Goal: Navigation & Orientation: Find specific page/section

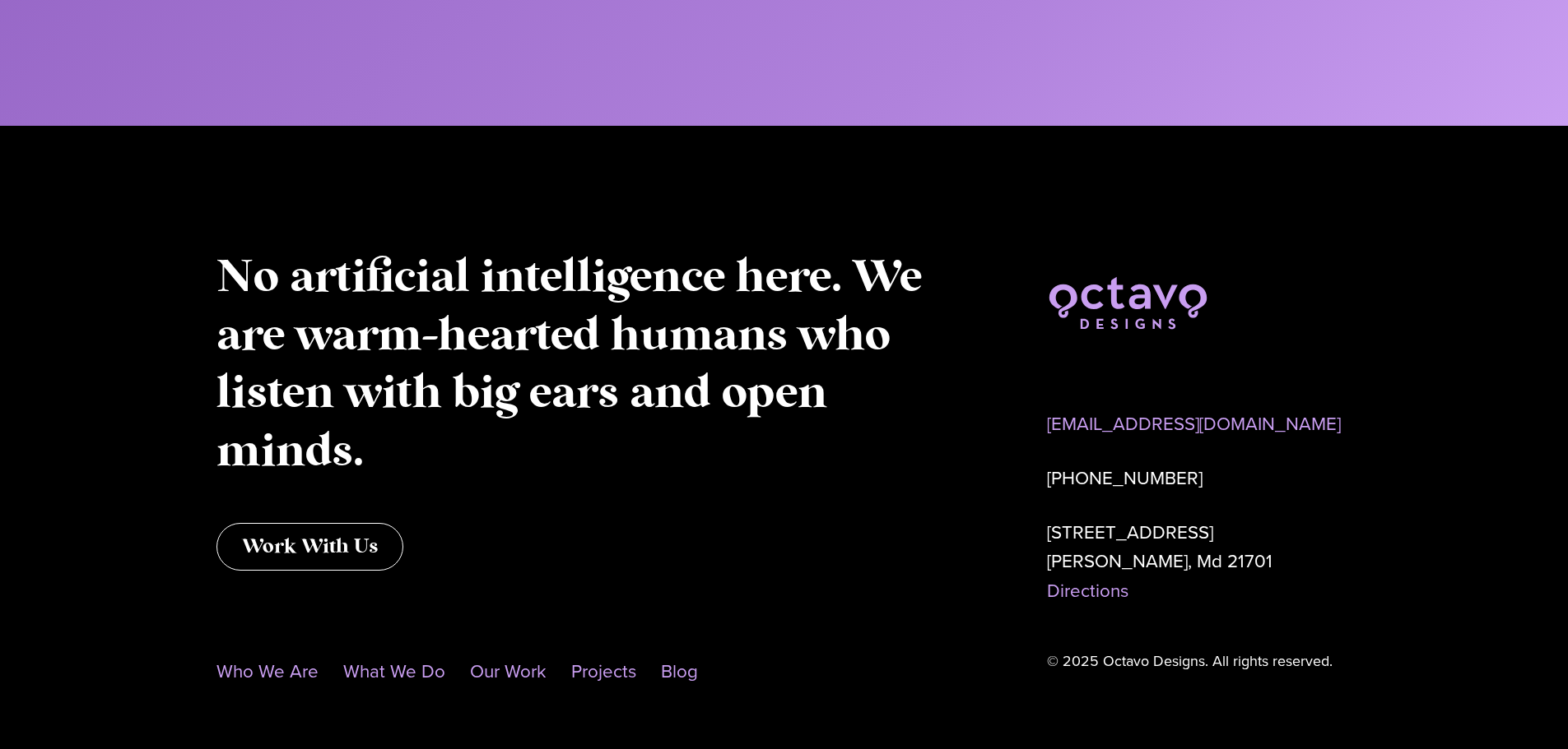
scroll to position [8511, 0]
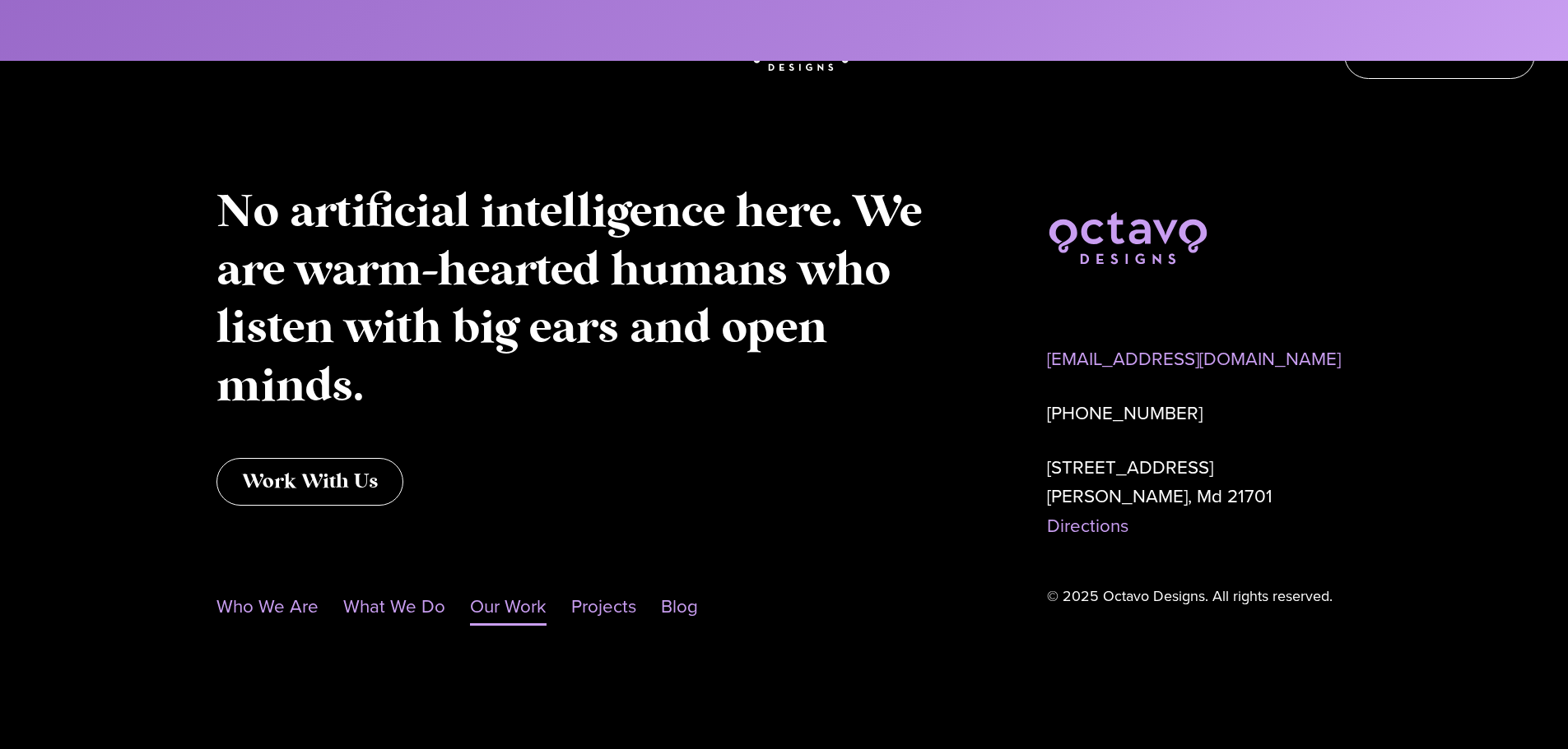
click at [524, 603] on link "Our Work" at bounding box center [508, 607] width 76 height 38
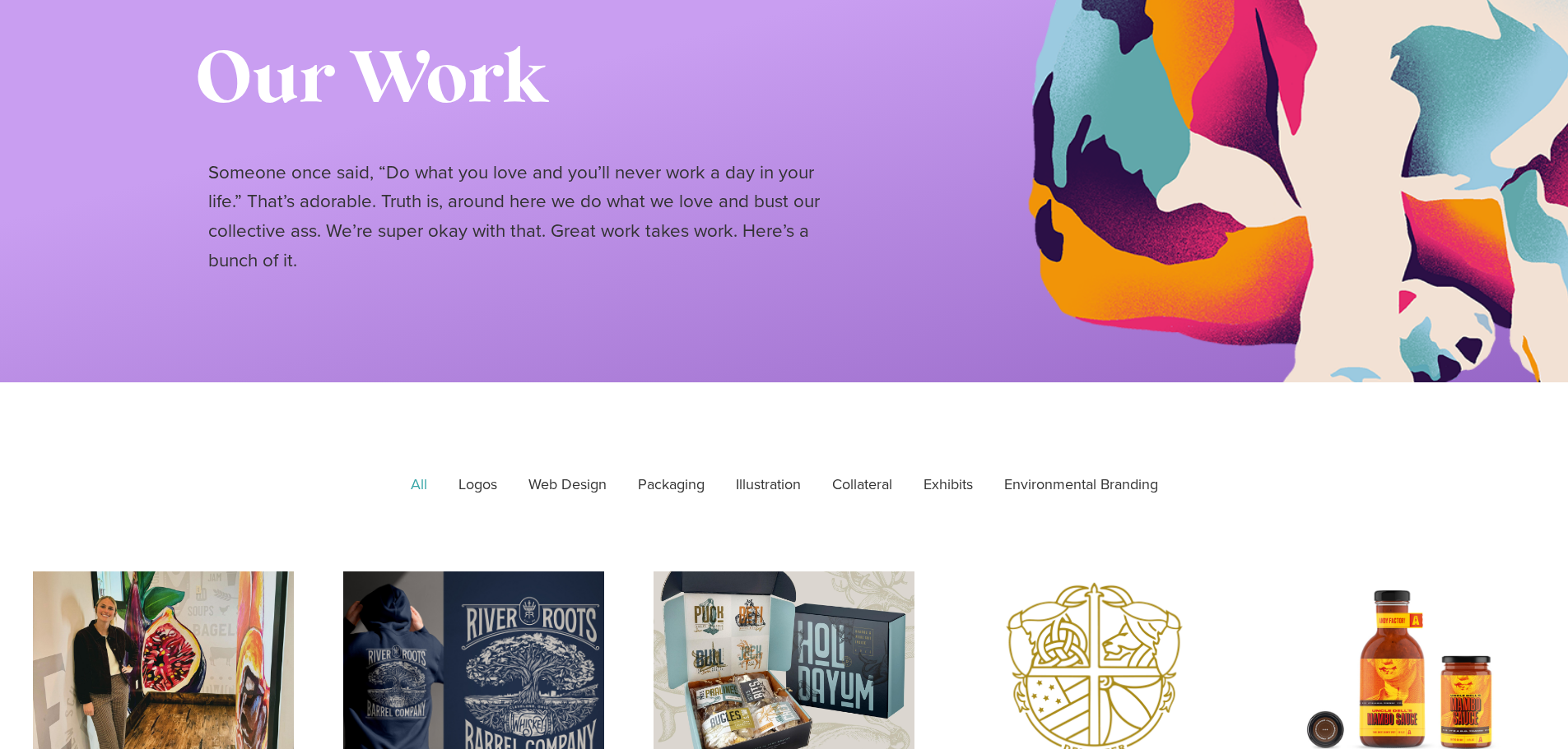
scroll to position [411, 0]
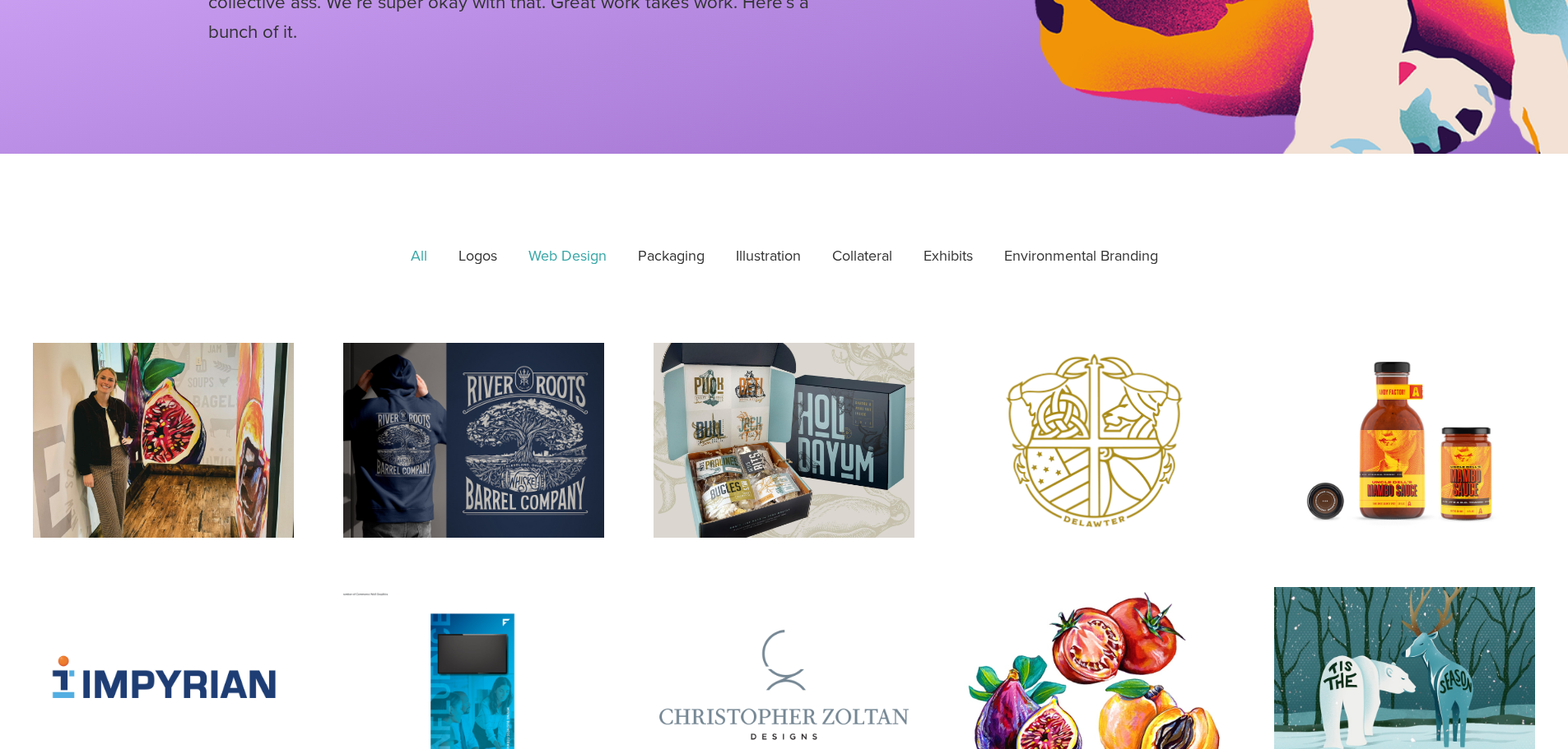
click at [559, 256] on link "Web Design" at bounding box center [567, 256] width 101 height 41
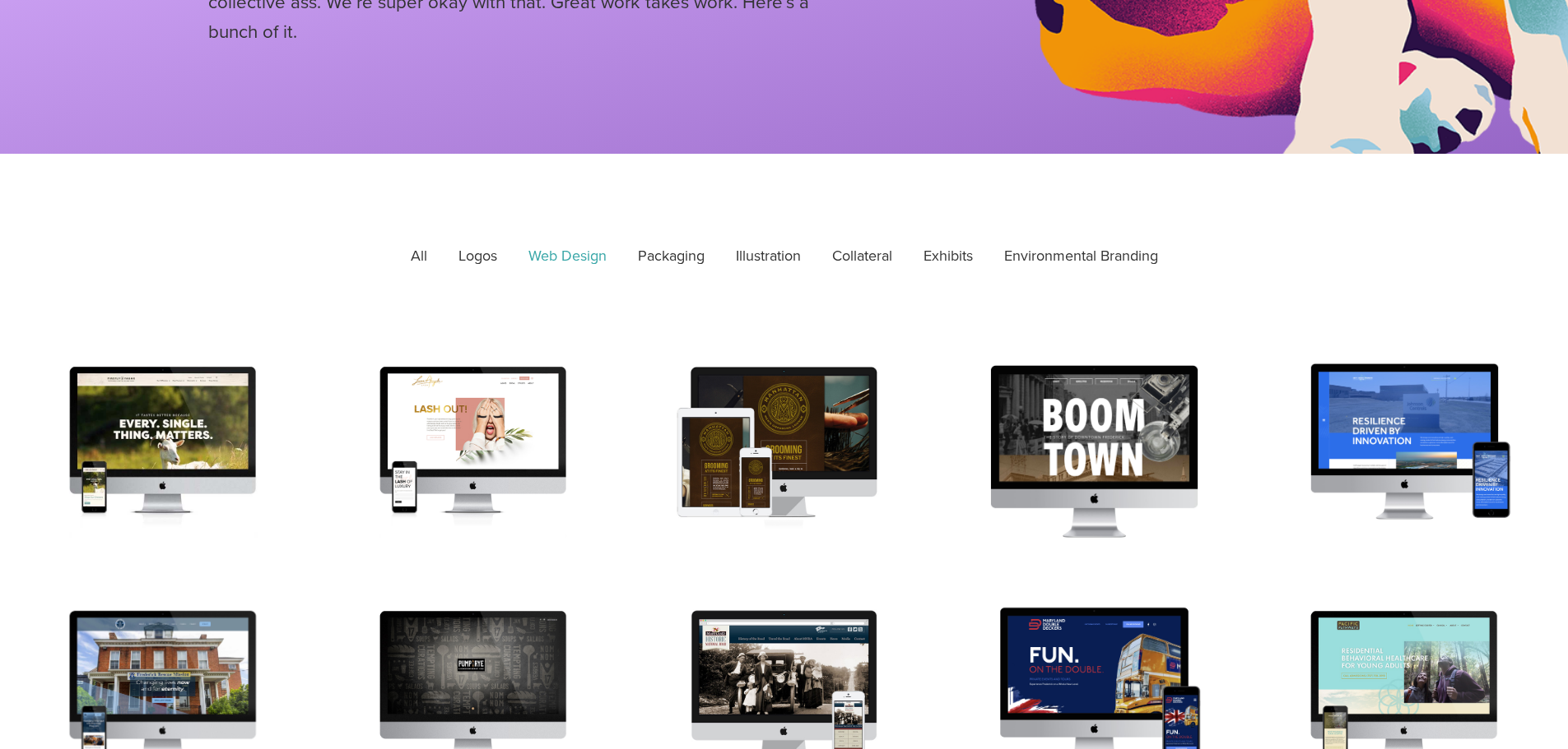
click at [1128, 433] on div "Boom Town Frederick Website Design" at bounding box center [1094, 451] width 287 height 216
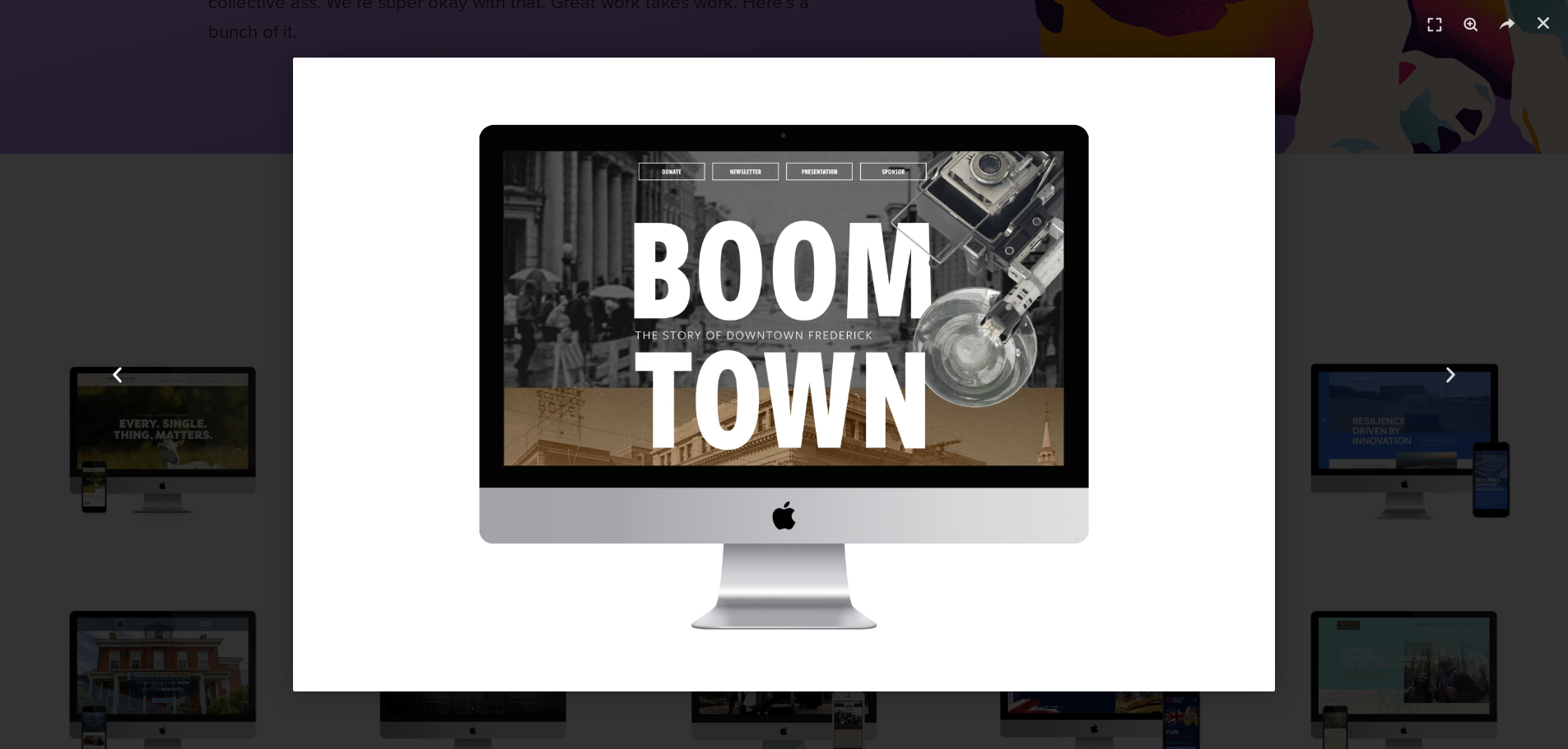
click at [118, 277] on div "Previous" at bounding box center [117, 374] width 235 height 749
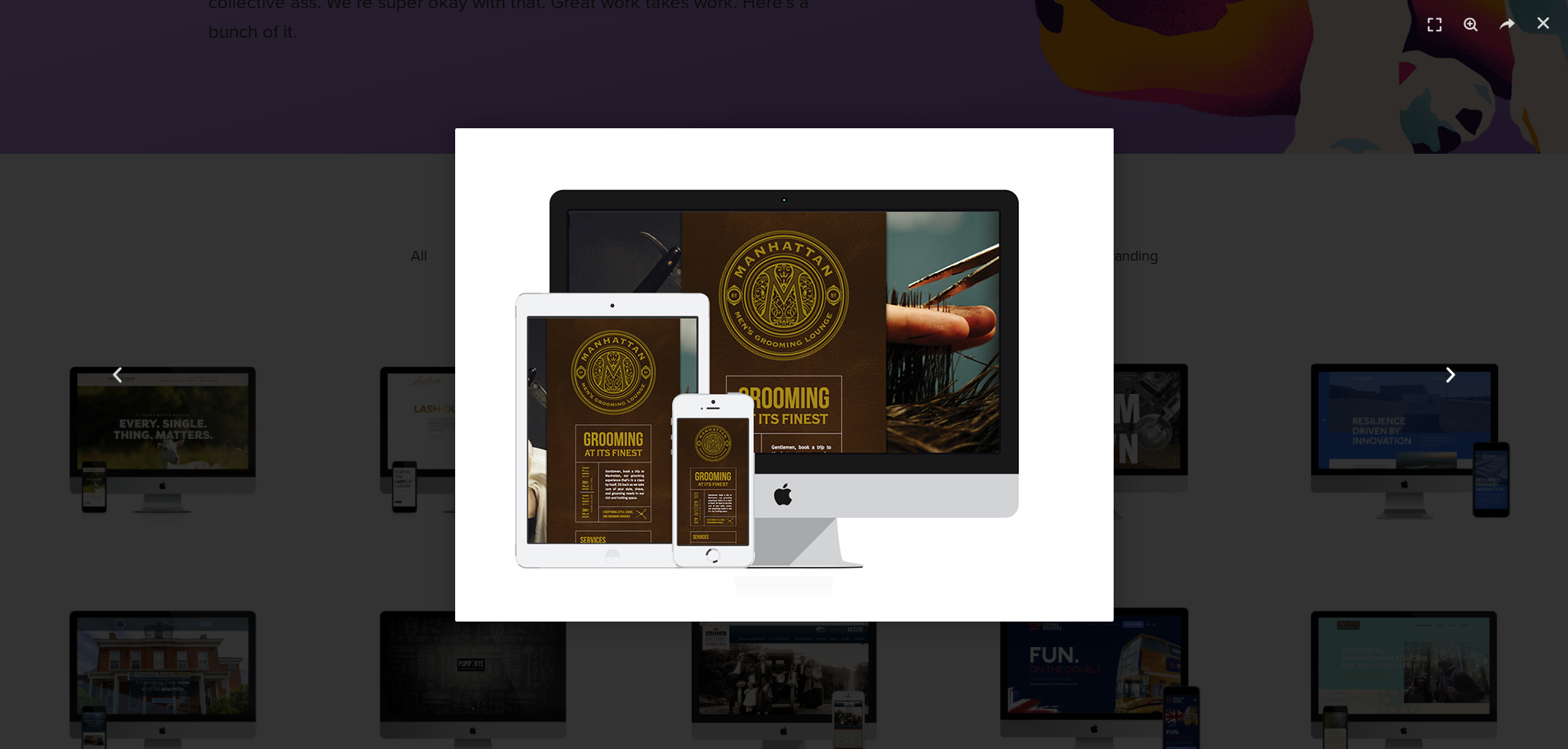
click at [1448, 373] on icon "Next slide" at bounding box center [1450, 374] width 21 height 21
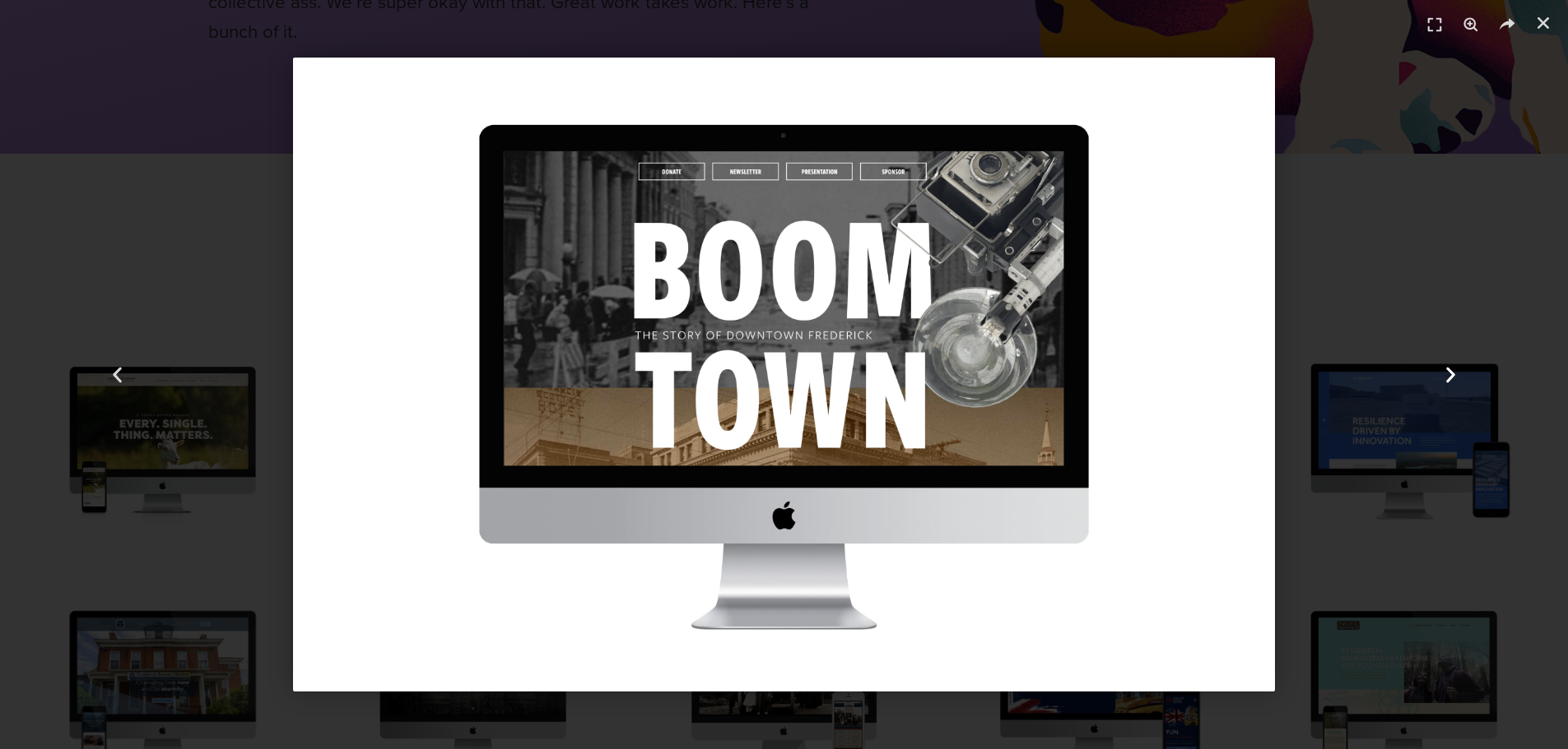
click at [1450, 371] on use "Next slide" at bounding box center [1450, 374] width 9 height 16
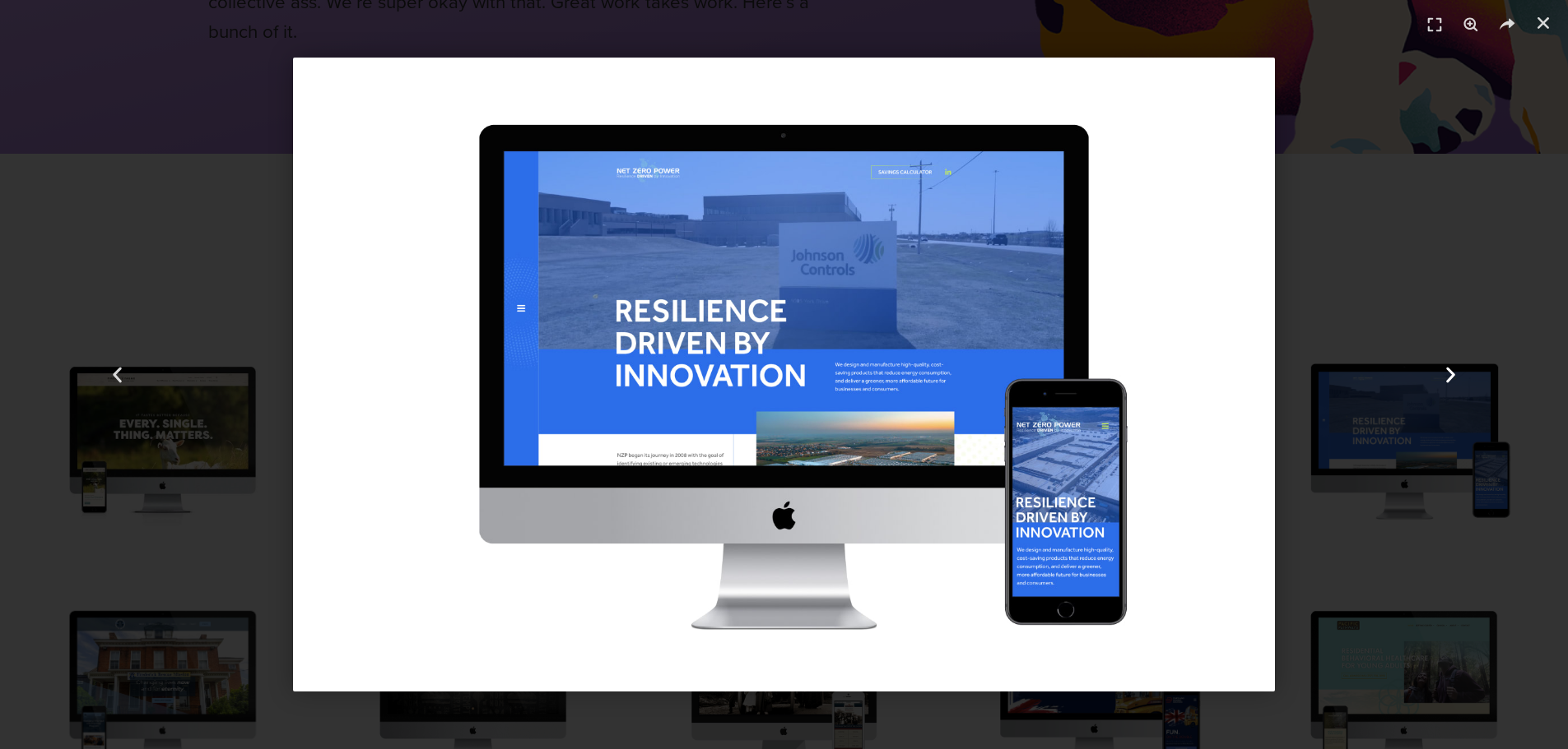
click at [1449, 371] on use "Next slide" at bounding box center [1450, 374] width 9 height 16
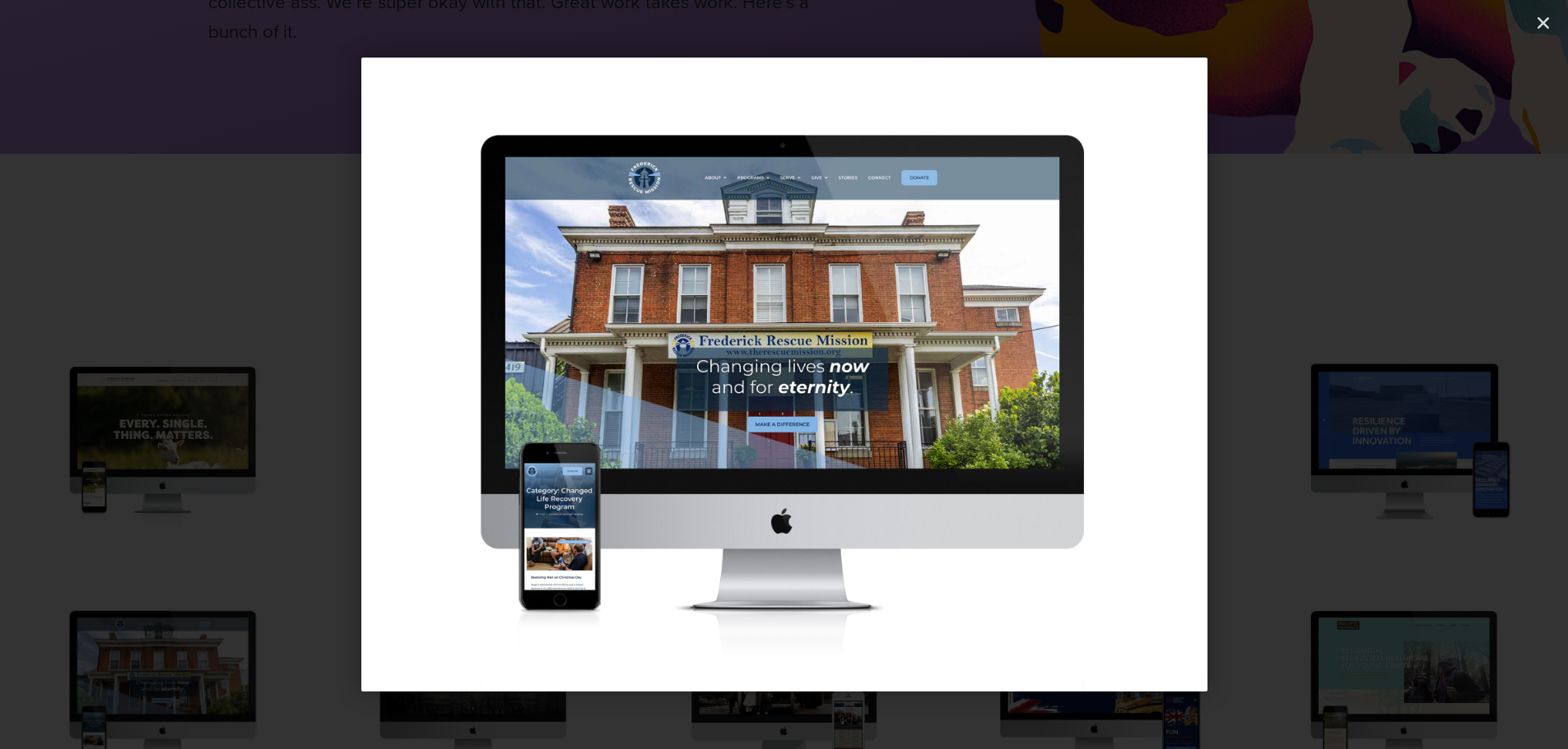
click at [1449, 371] on use "Next slide" at bounding box center [1450, 374] width 9 height 16
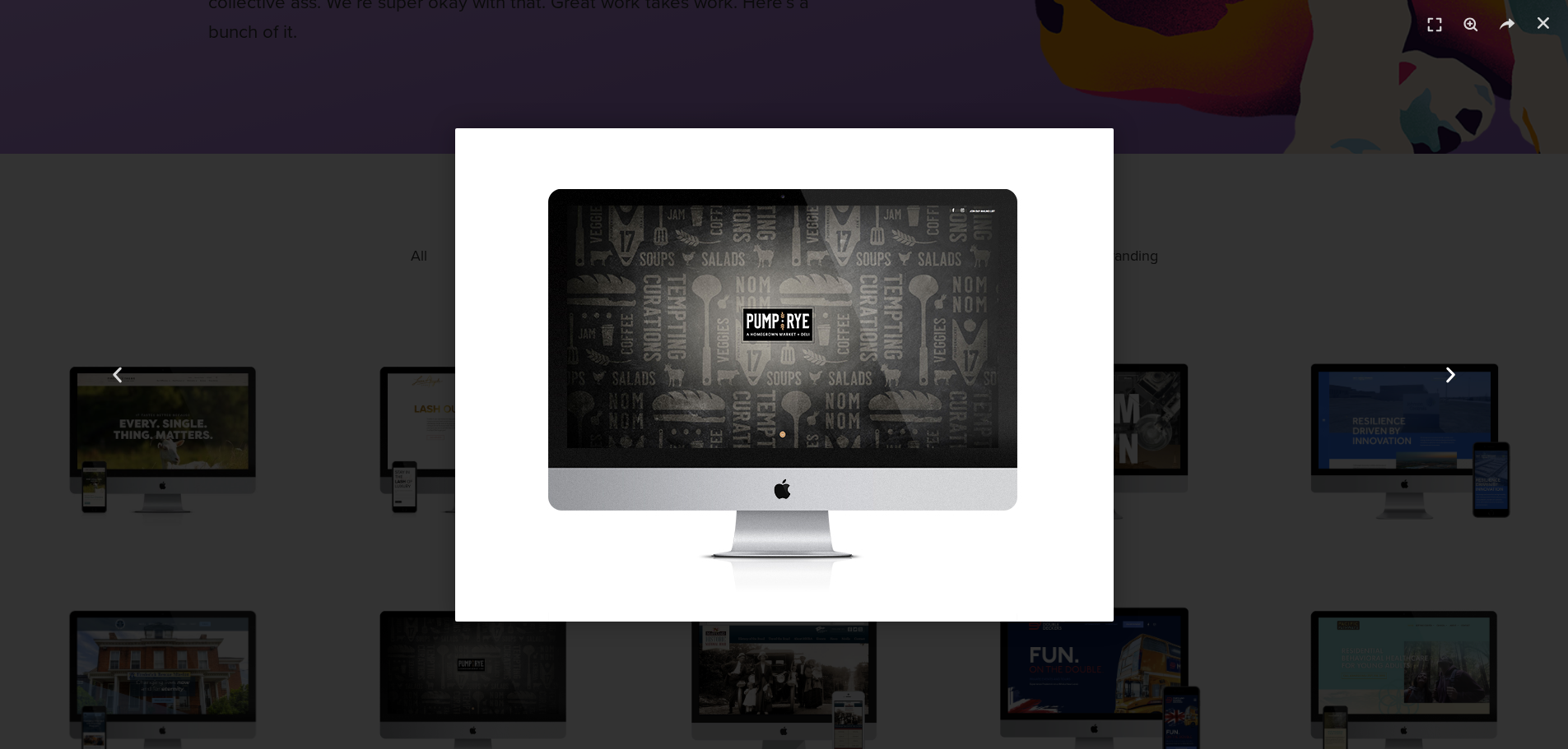
click at [1449, 371] on use "Next slide" at bounding box center [1450, 374] width 9 height 16
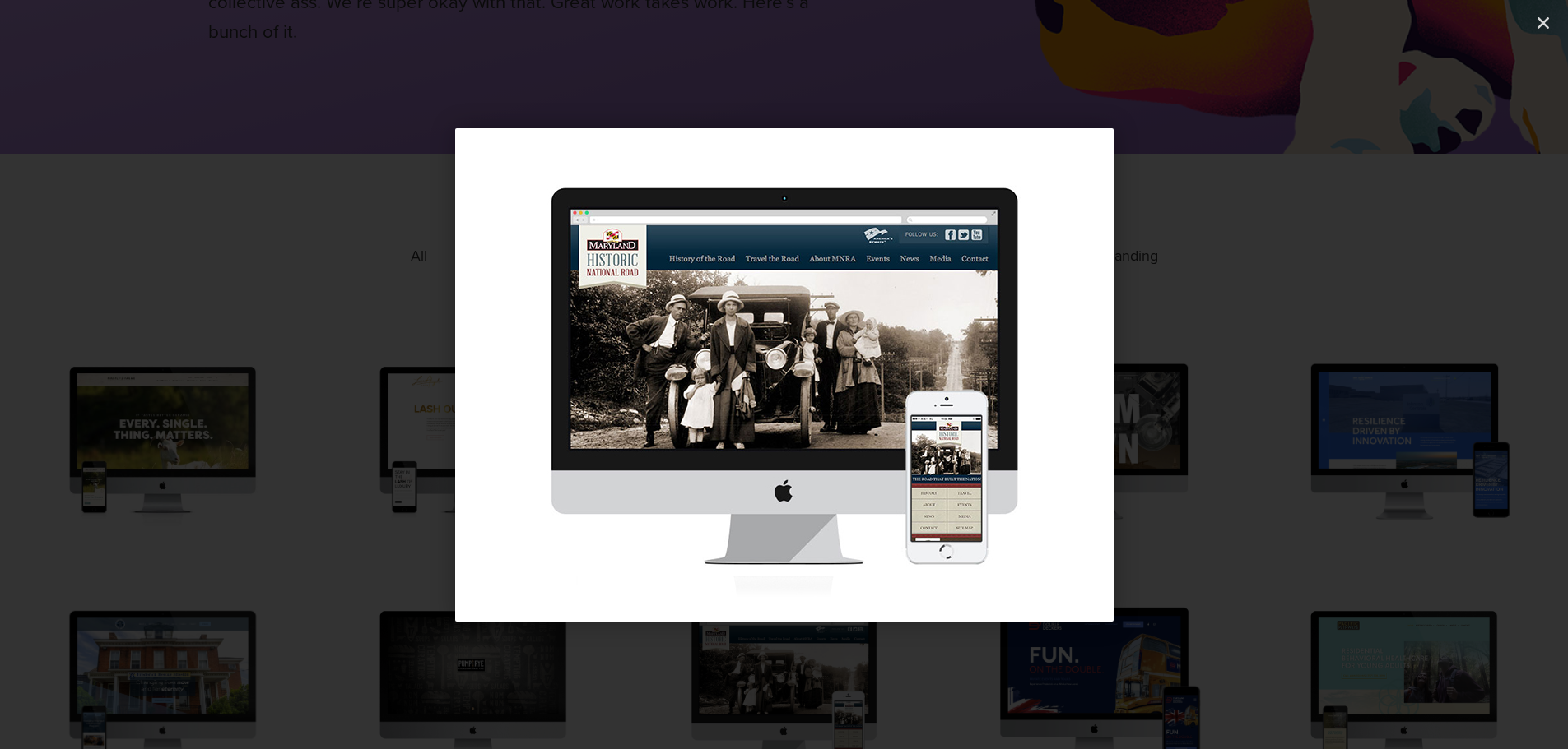
click at [1449, 371] on use "Next slide" at bounding box center [1450, 374] width 9 height 16
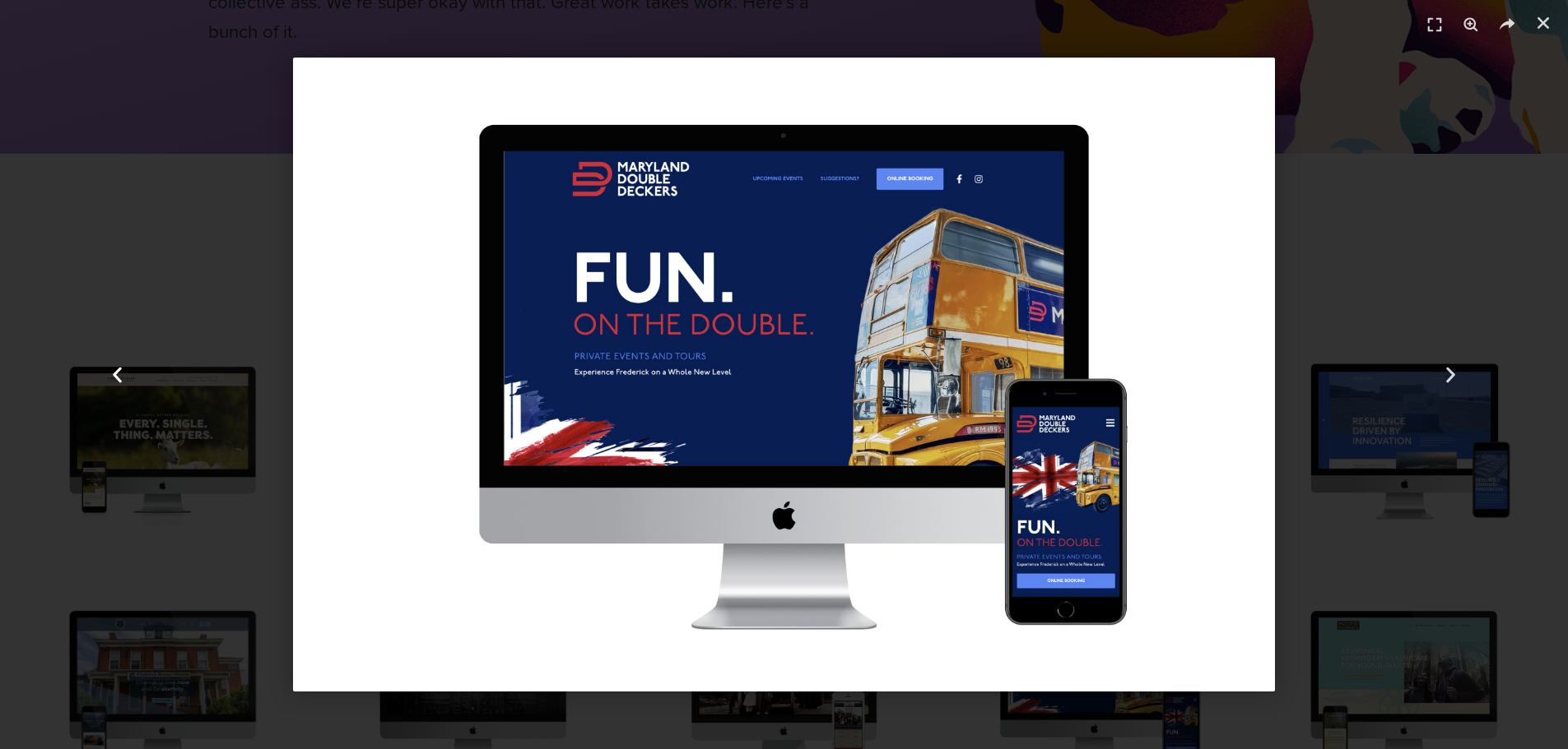
click at [115, 374] on use "Previous slide" at bounding box center [118, 374] width 9 height 16
